Goal: Task Accomplishment & Management: Use online tool/utility

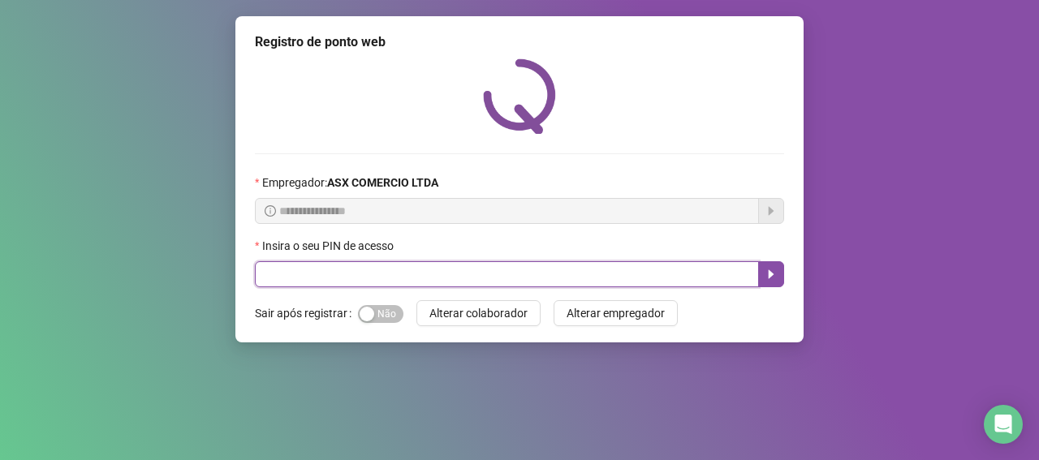
click at [361, 286] on input "text" at bounding box center [507, 274] width 504 height 26
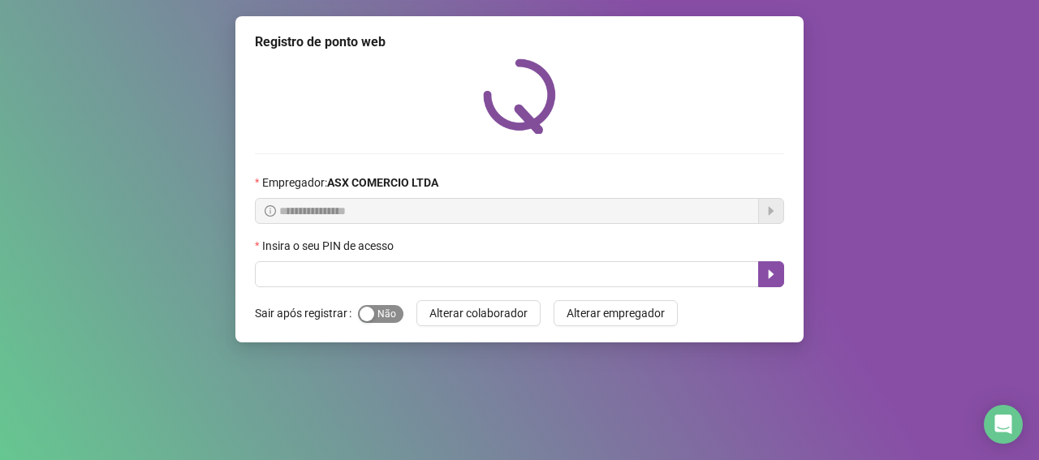
click at [365, 312] on div "button" at bounding box center [367, 314] width 15 height 15
click at [364, 261] on div "Insira o seu PIN de acesso" at bounding box center [519, 249] width 529 height 24
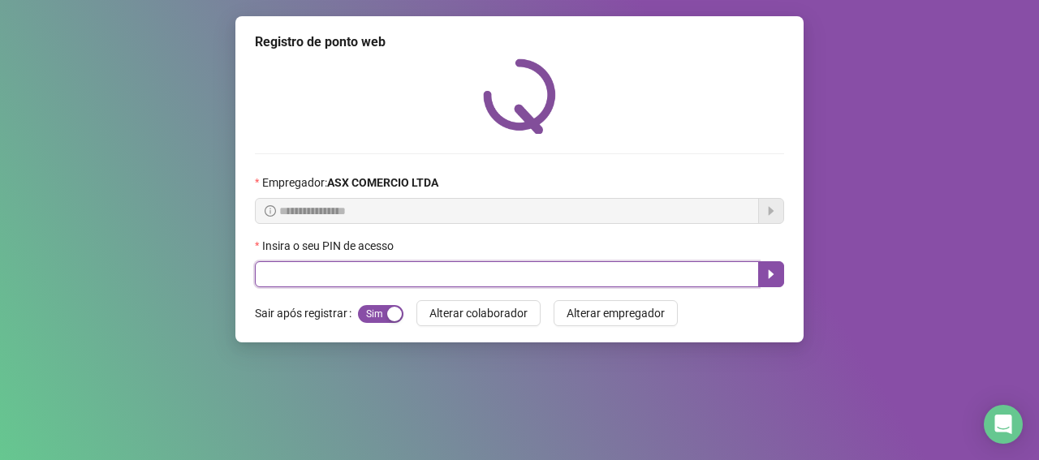
click at [361, 278] on input "text" at bounding box center [507, 274] width 504 height 26
type input "*****"
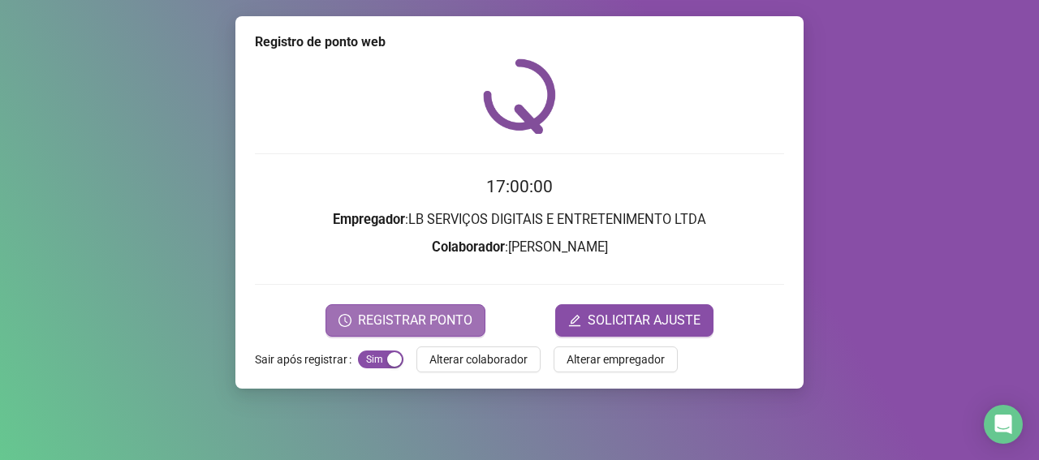
click at [382, 320] on span "REGISTRAR PONTO" at bounding box center [415, 320] width 114 height 19
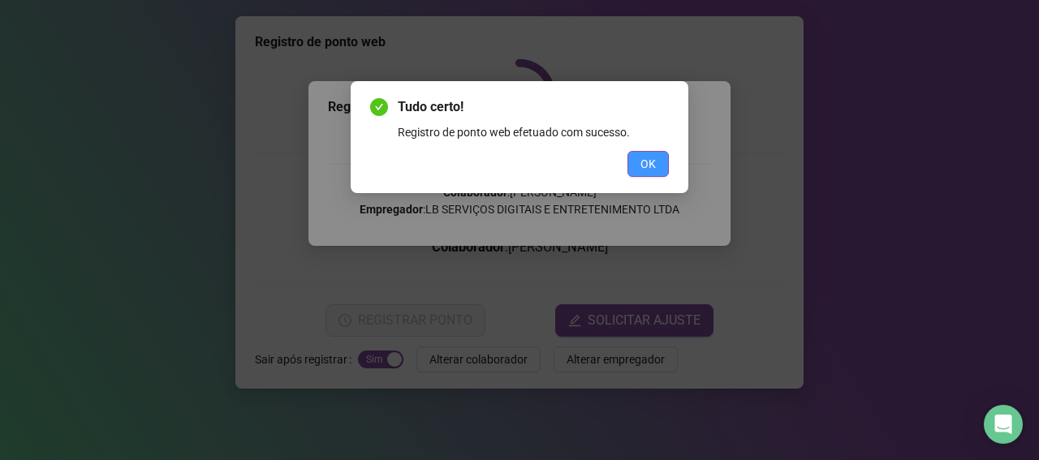
click at [634, 166] on button "OK" at bounding box center [647, 164] width 41 height 26
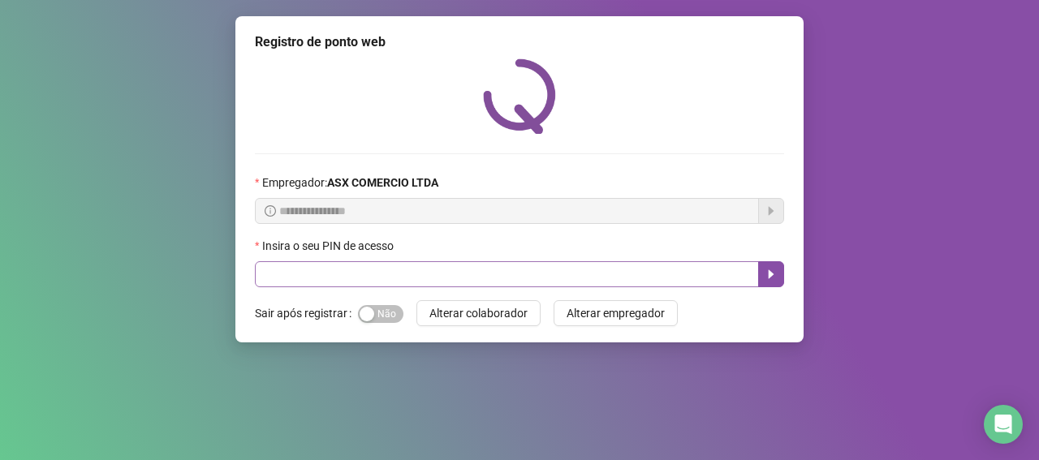
drag, startPoint x: 385, startPoint y: 308, endPoint x: 394, endPoint y: 282, distance: 27.7
click at [387, 302] on div "Sim Não" at bounding box center [380, 313] width 45 height 26
click at [399, 274] on input "text" at bounding box center [507, 274] width 504 height 26
type input "*****"
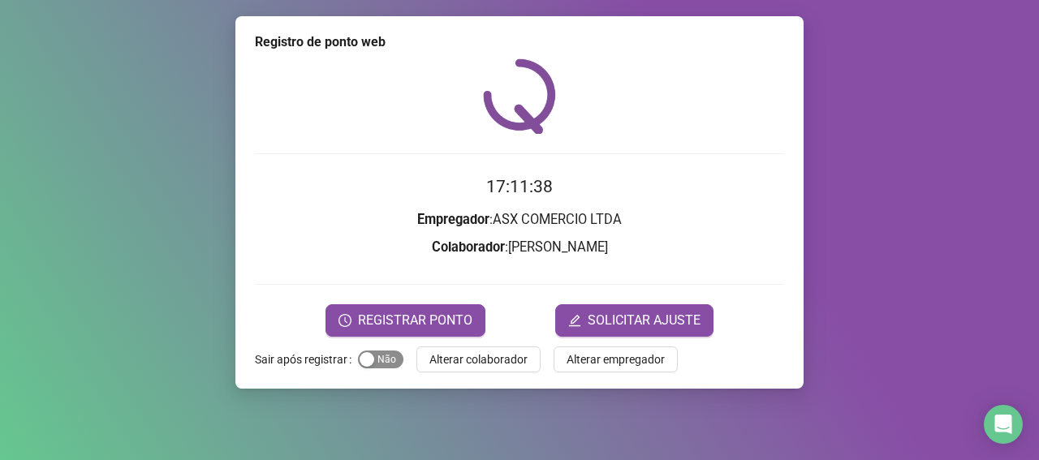
click at [392, 361] on span "Sim Não" at bounding box center [380, 360] width 45 height 18
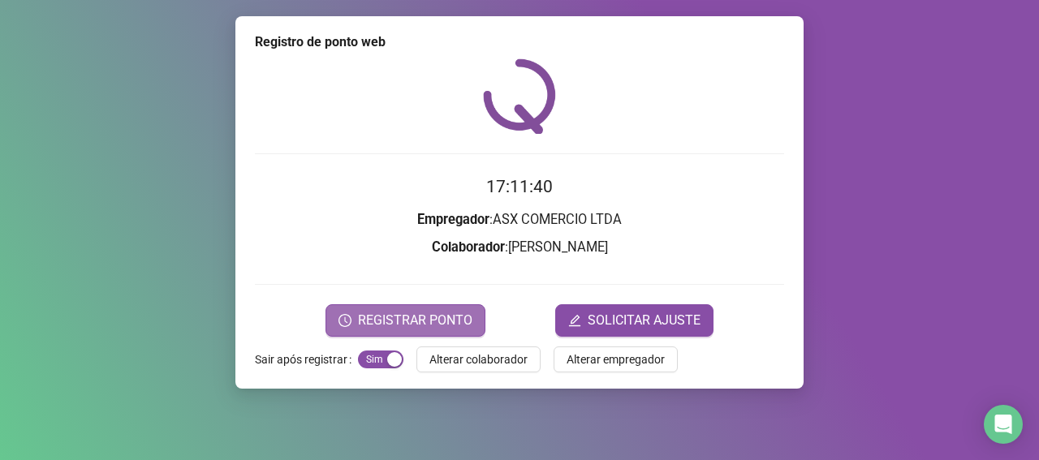
click at [424, 316] on span "REGISTRAR PONTO" at bounding box center [415, 320] width 114 height 19
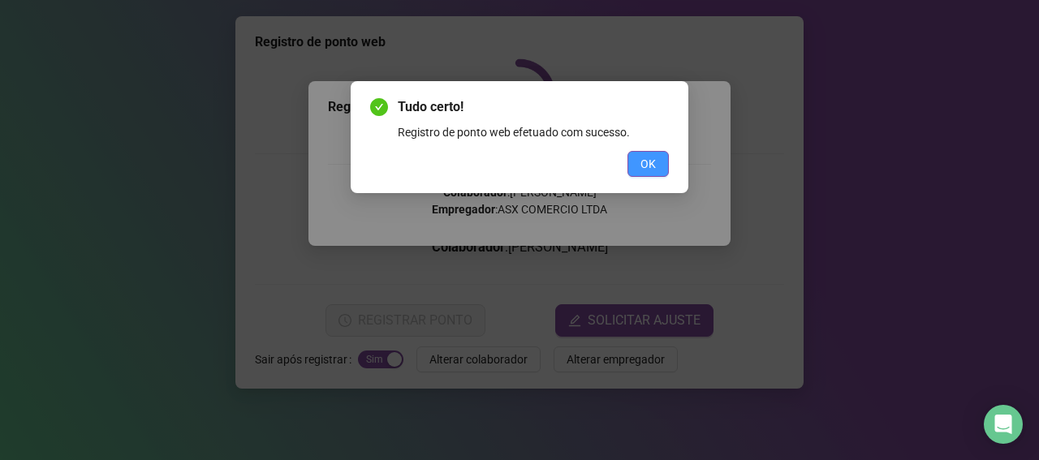
click at [654, 157] on span "OK" at bounding box center [647, 164] width 15 height 18
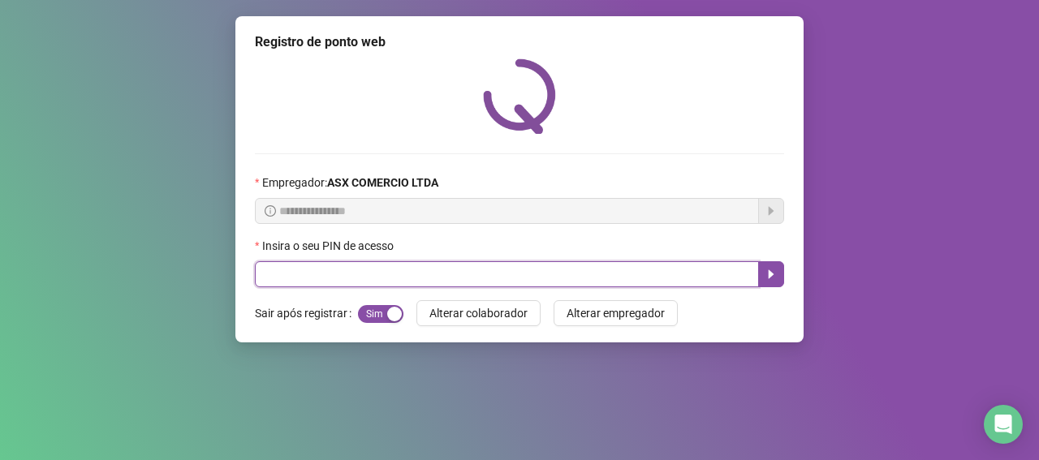
click at [644, 286] on input "text" at bounding box center [507, 274] width 504 height 26
type input "*****"
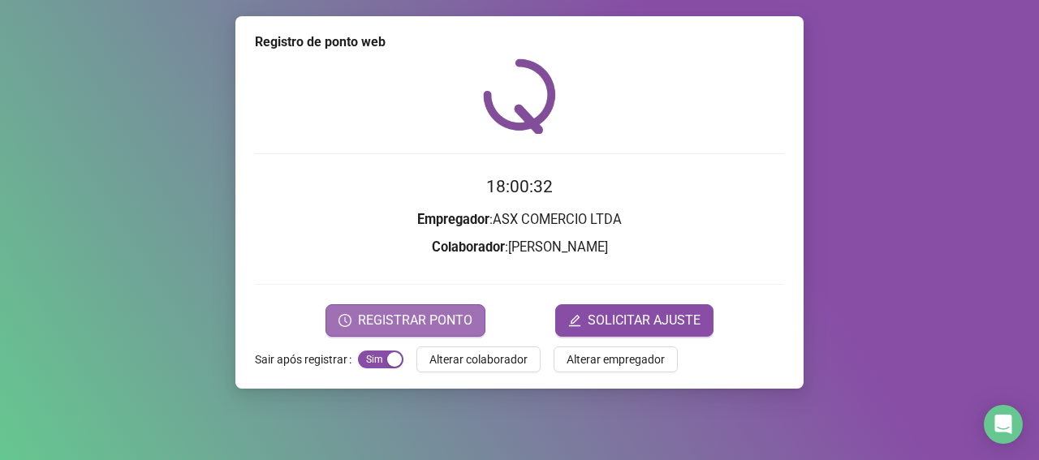
click at [396, 308] on button "REGISTRAR PONTO" at bounding box center [405, 320] width 160 height 32
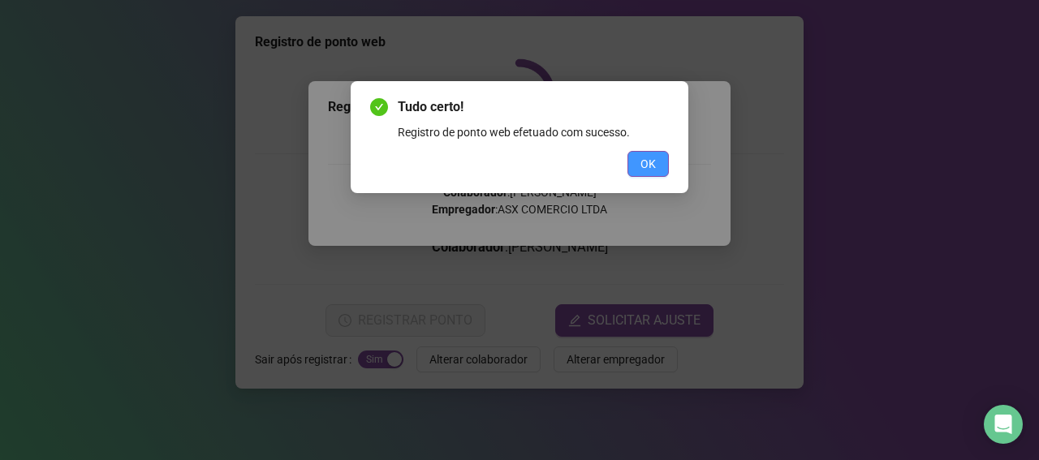
click at [646, 163] on span "OK" at bounding box center [647, 164] width 15 height 18
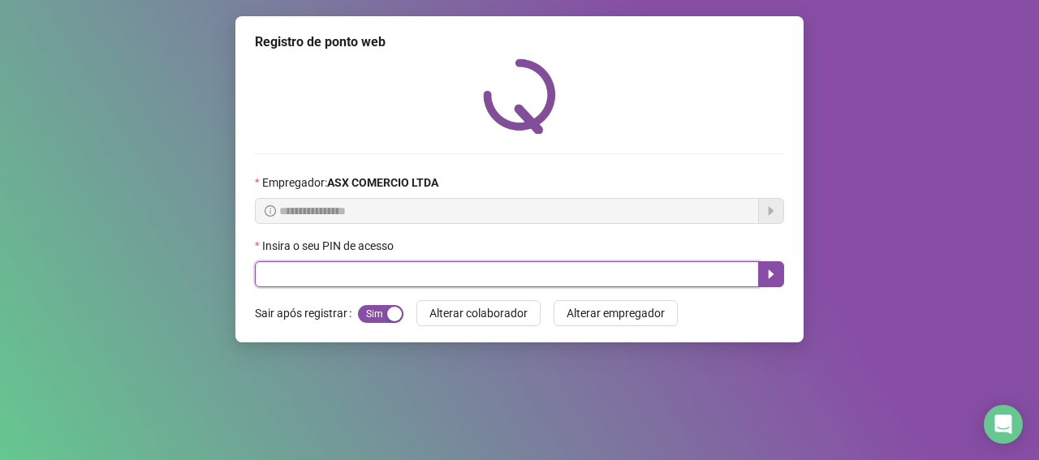
click at [554, 276] on input "text" at bounding box center [507, 274] width 504 height 26
type input "*****"
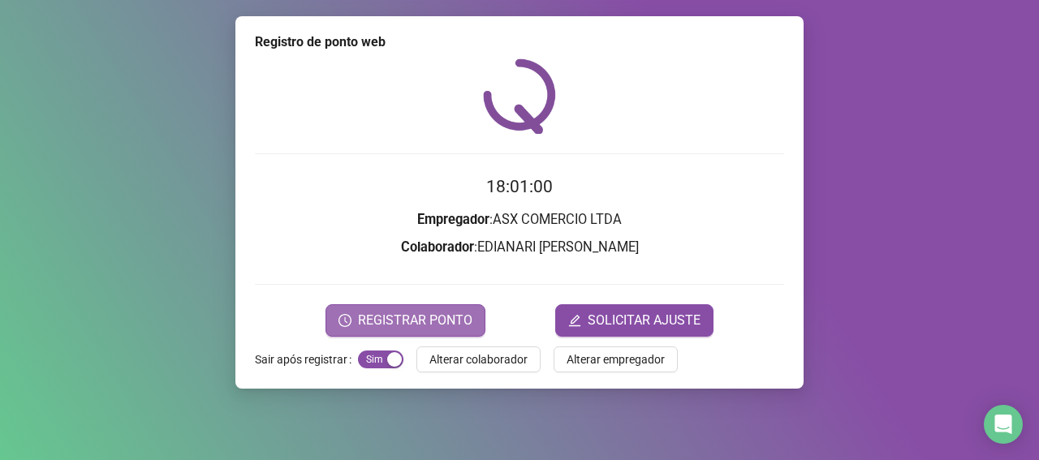
click at [398, 322] on span "REGISTRAR PONTO" at bounding box center [415, 320] width 114 height 19
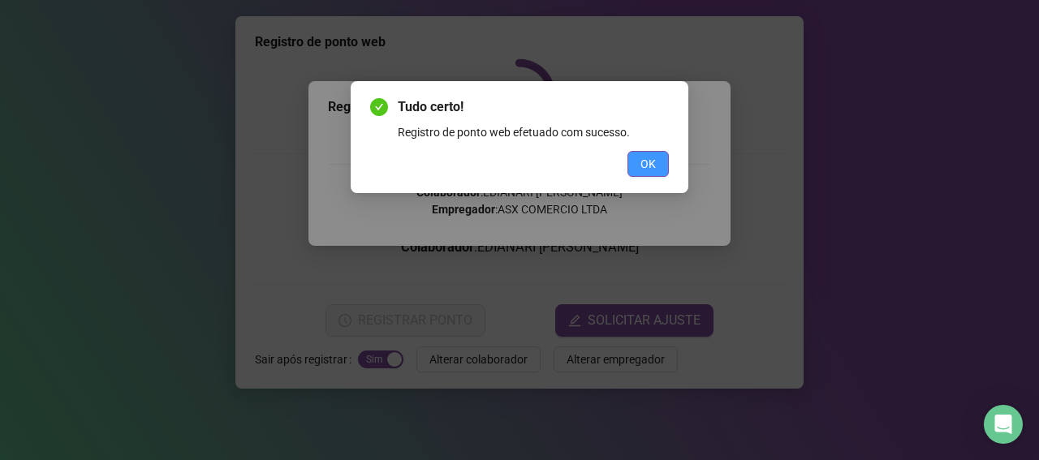
click at [657, 162] on button "OK" at bounding box center [647, 164] width 41 height 26
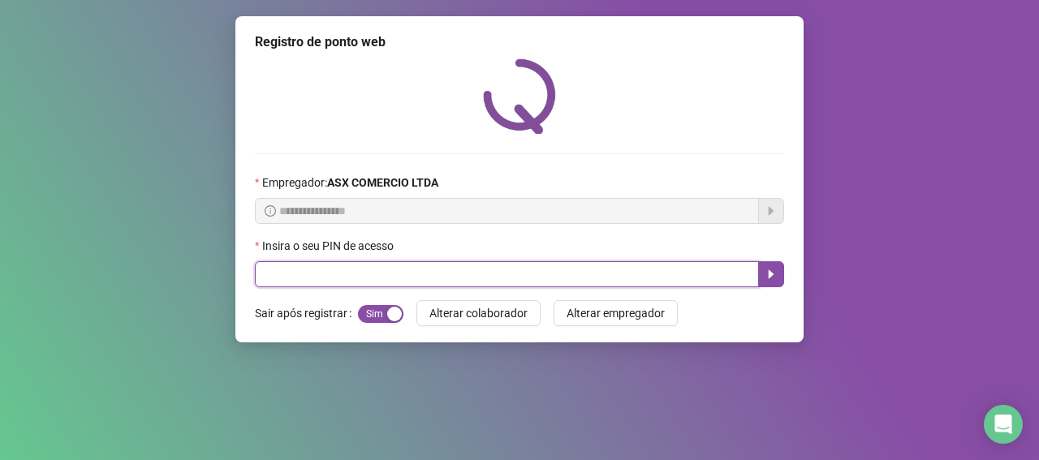
drag, startPoint x: 426, startPoint y: 277, endPoint x: 465, endPoint y: 265, distance: 40.6
click at [432, 276] on input "text" at bounding box center [507, 274] width 504 height 26
type input "*****"
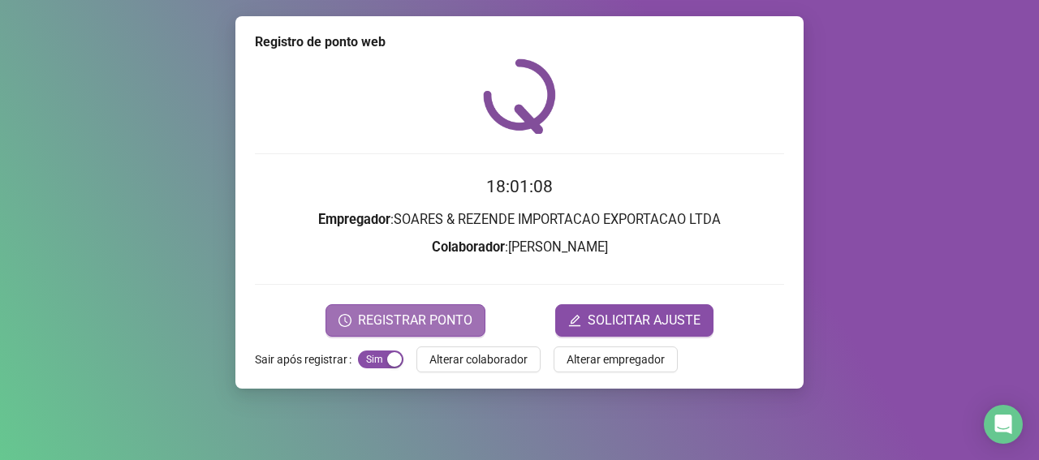
click at [456, 316] on span "REGISTRAR PONTO" at bounding box center [415, 320] width 114 height 19
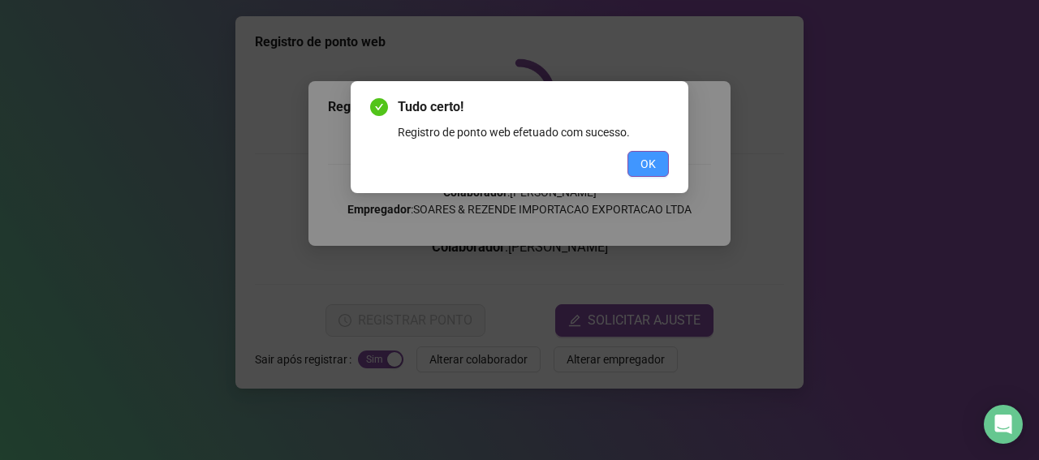
click at [631, 162] on button "OK" at bounding box center [647, 164] width 41 height 26
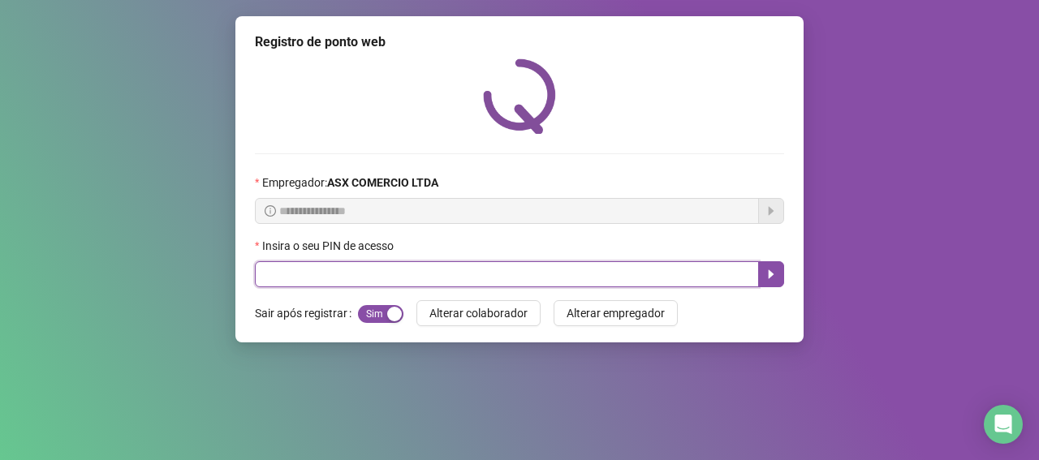
click at [346, 269] on input "text" at bounding box center [507, 274] width 504 height 26
type input "*****"
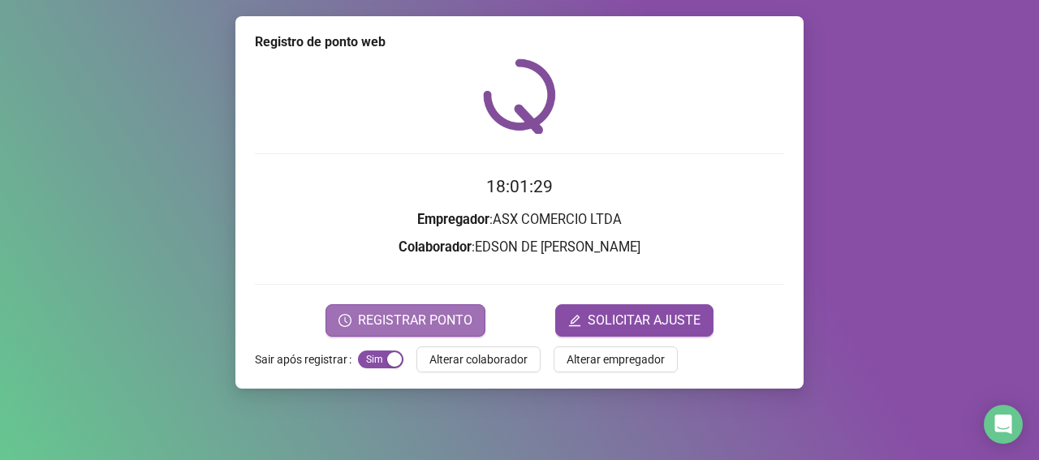
click at [358, 328] on button "REGISTRAR PONTO" at bounding box center [405, 320] width 160 height 32
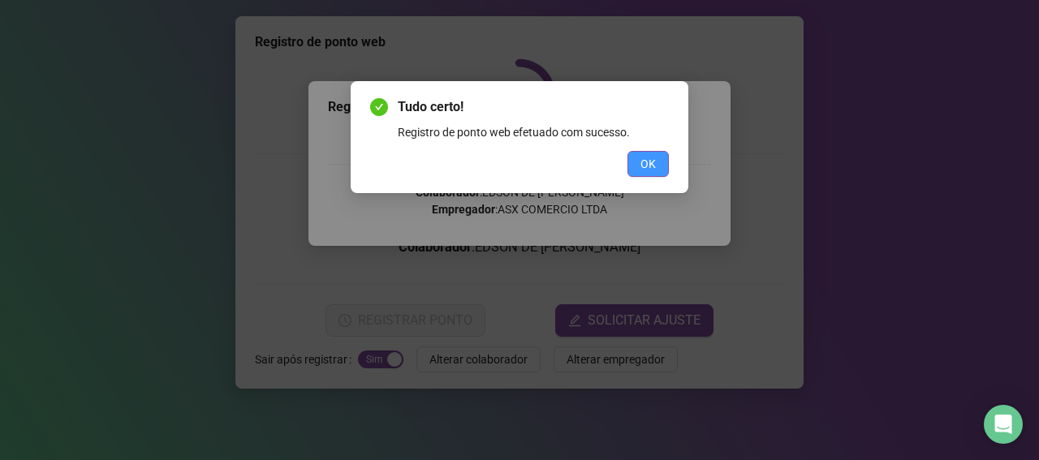
click at [655, 171] on span "OK" at bounding box center [647, 164] width 15 height 18
